Goal: Task Accomplishment & Management: Manage account settings

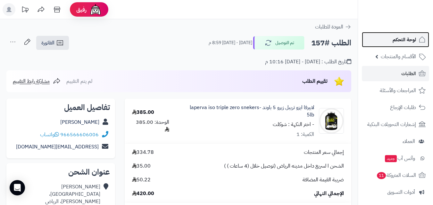
click at [397, 38] on span "لوحة التحكم" at bounding box center [404, 39] width 23 height 9
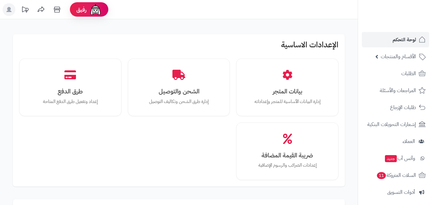
click at [9, 8] on icon at bounding box center [8, 9] width 5 height 5
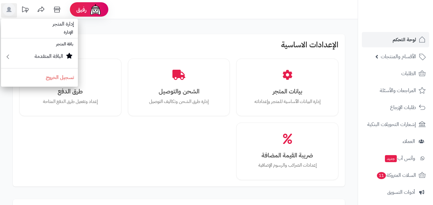
click at [65, 32] on li "الإدارة" at bounding box center [39, 32] width 77 height 9
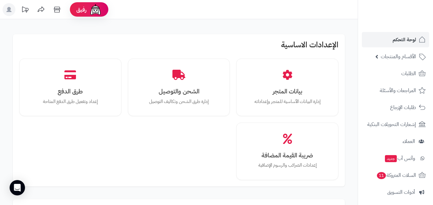
click at [169, 50] on h2 "الإعدادات الاساسية" at bounding box center [178, 47] width 319 height 12
click at [199, 41] on h2 "الإعدادات الاساسية" at bounding box center [178, 47] width 319 height 12
